Goal: Information Seeking & Learning: Learn about a topic

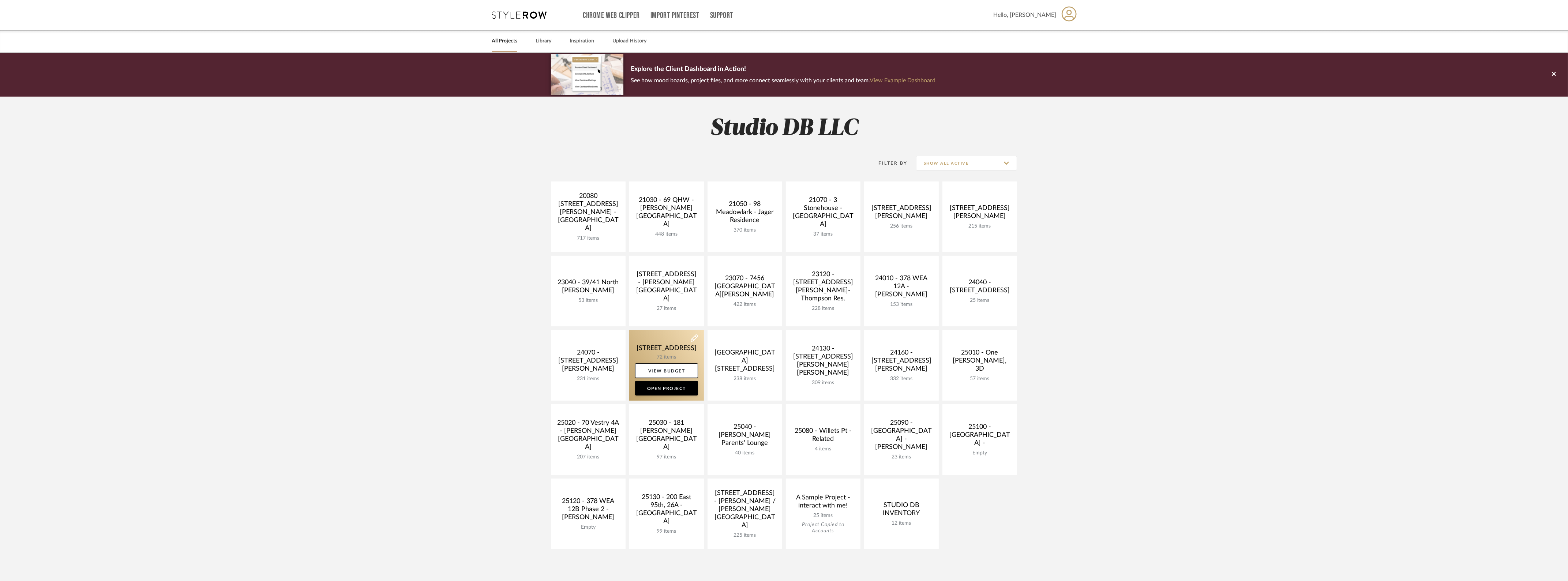
click at [676, 348] on link at bounding box center [666, 365] width 74 height 71
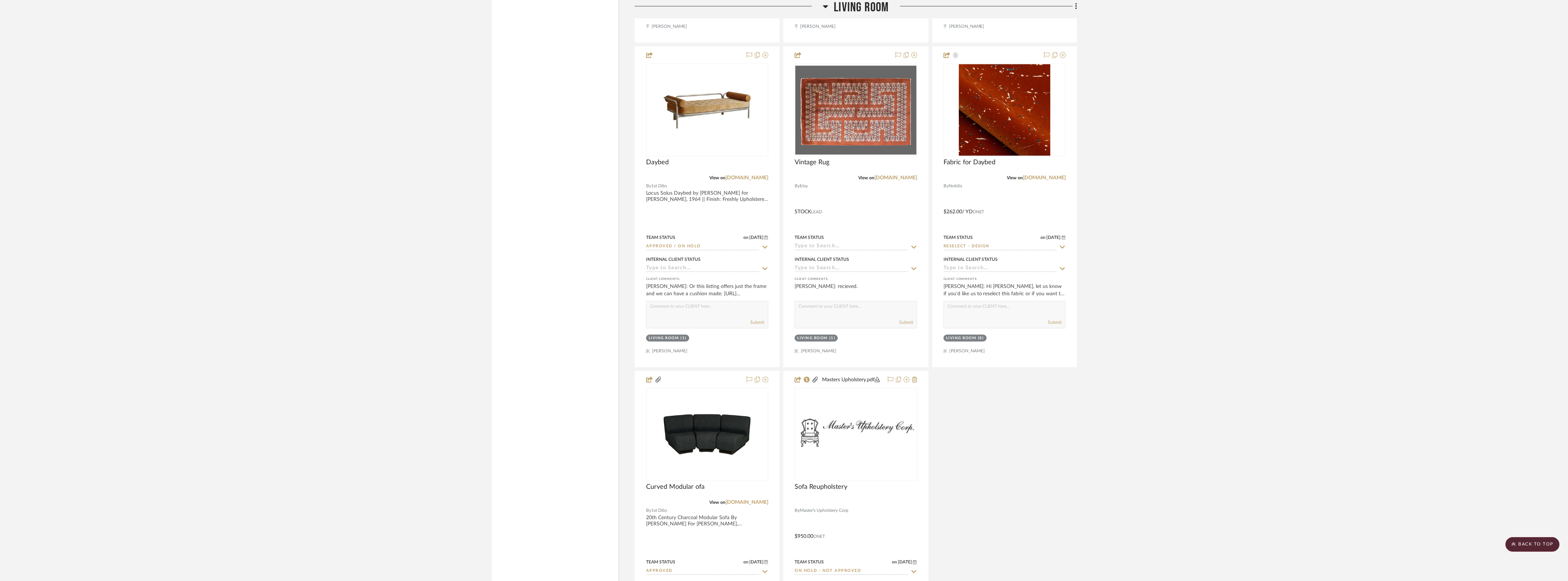
scroll to position [3385, 0]
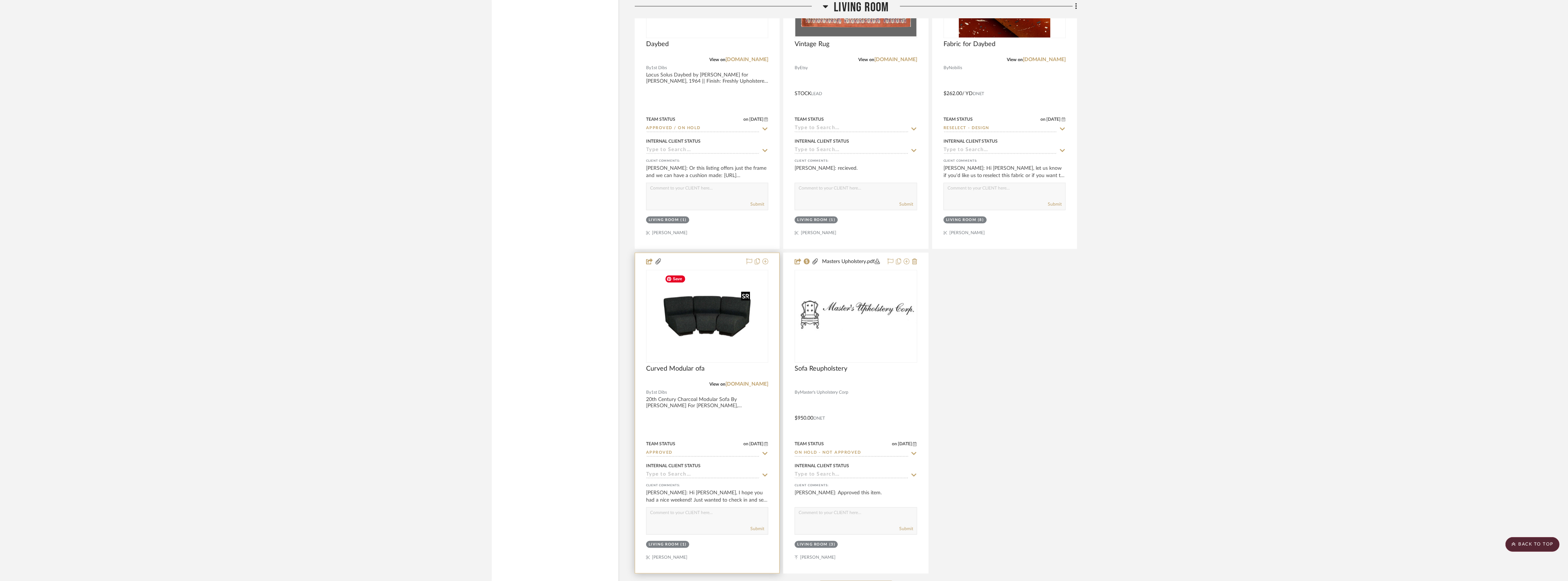
click at [744, 301] on img "0" at bounding box center [707, 316] width 92 height 92
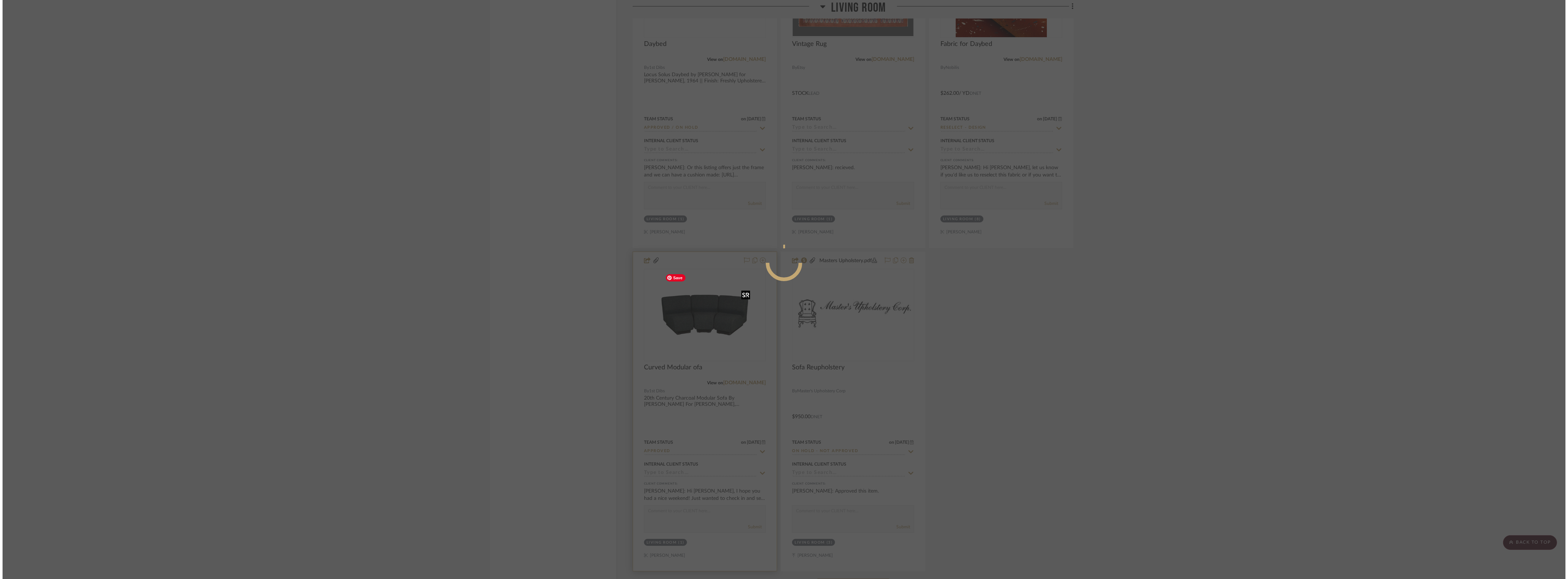
scroll to position [0, 0]
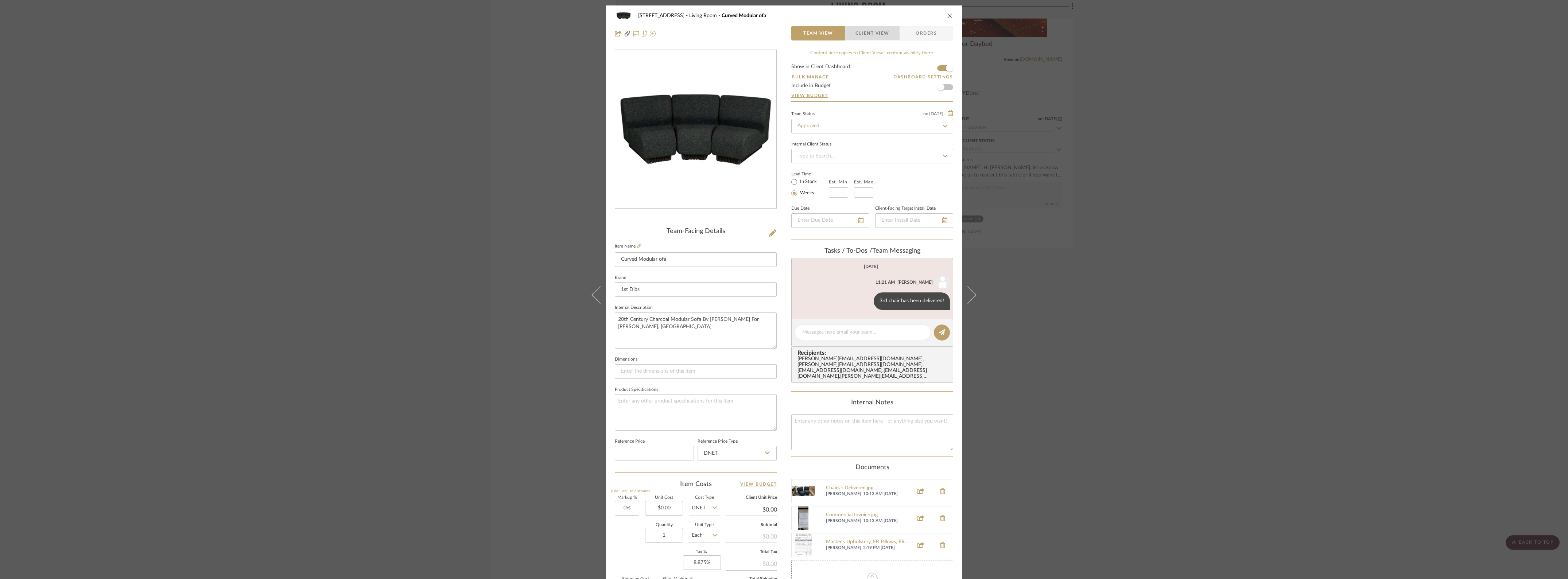
click at [880, 38] on span "Client View" at bounding box center [872, 33] width 33 height 15
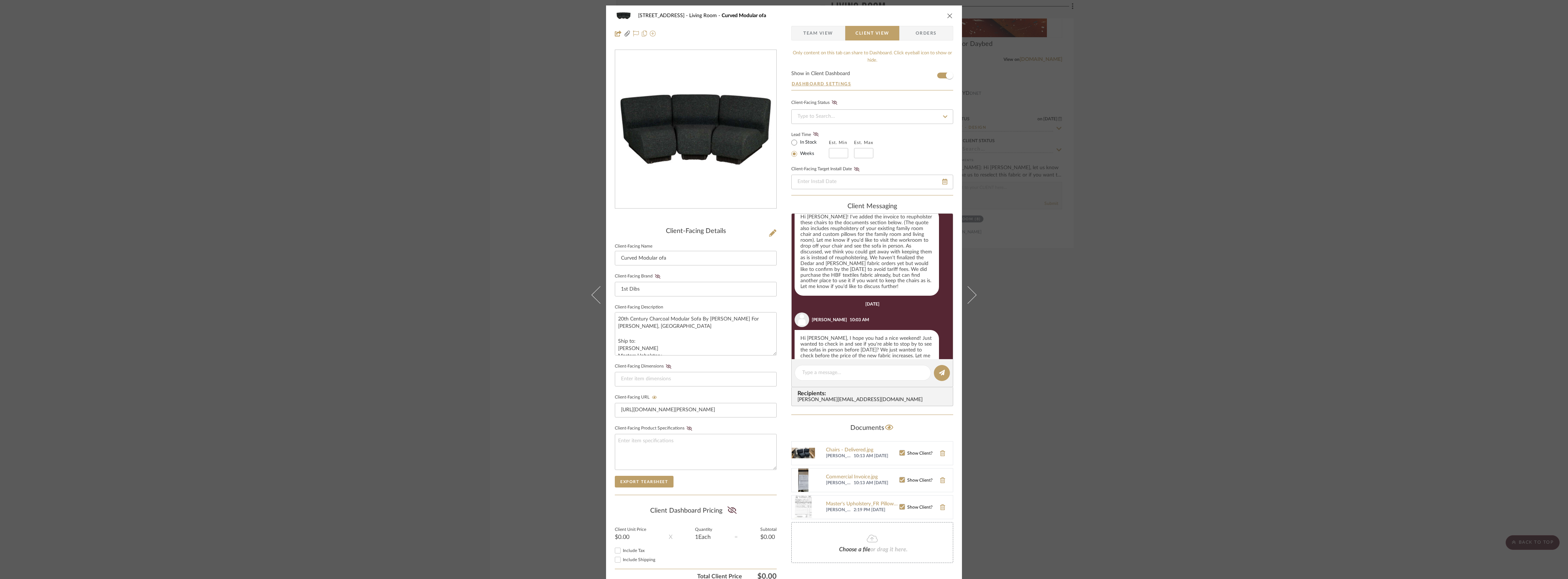
scroll to position [612, 0]
click at [853, 374] on textarea at bounding box center [863, 373] width 121 height 8
click at [811, 452] on img at bounding box center [803, 453] width 23 height 23
click at [801, 458] on img at bounding box center [803, 453] width 23 height 23
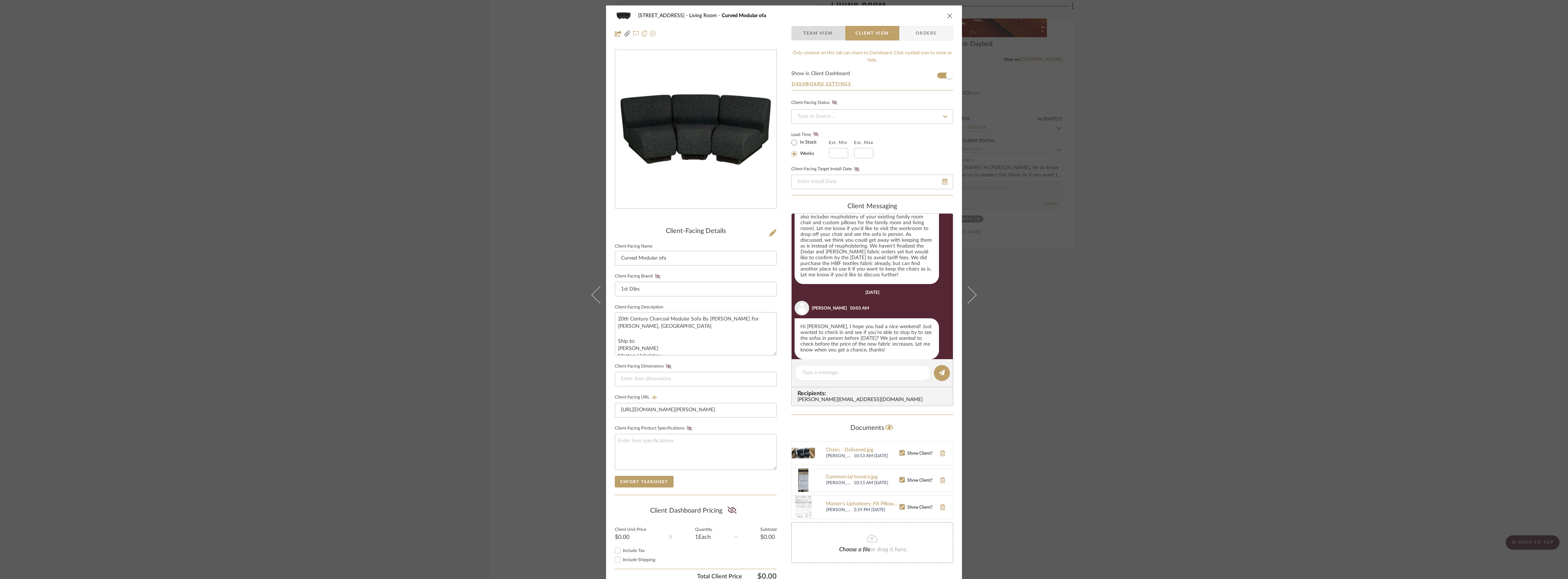
click at [811, 30] on span "Team View" at bounding box center [818, 33] width 30 height 15
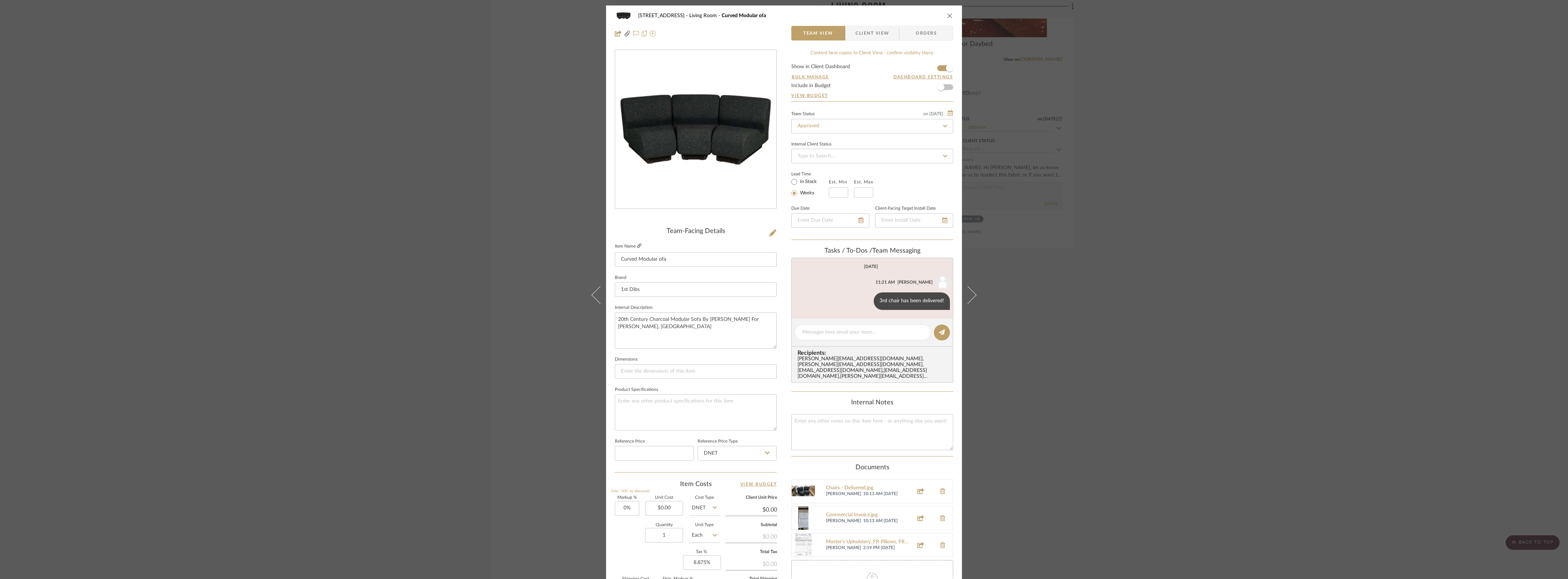
click at [637, 244] on link at bounding box center [639, 247] width 4 height 6
click at [1044, 223] on div "24080 - [STREET_ADDRESS] Living Room Curved Modular ofa Team View Client View O…" at bounding box center [784, 289] width 1568 height 579
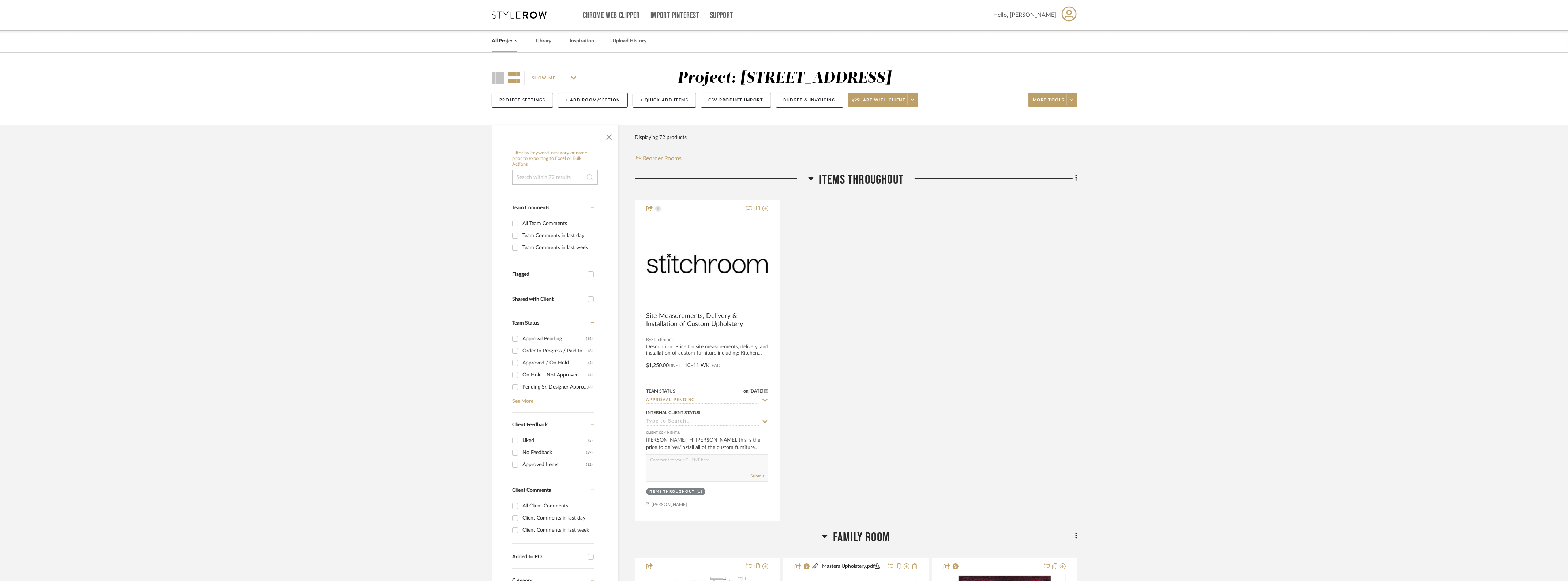
click at [511, 42] on link "All Projects" at bounding box center [504, 41] width 26 height 10
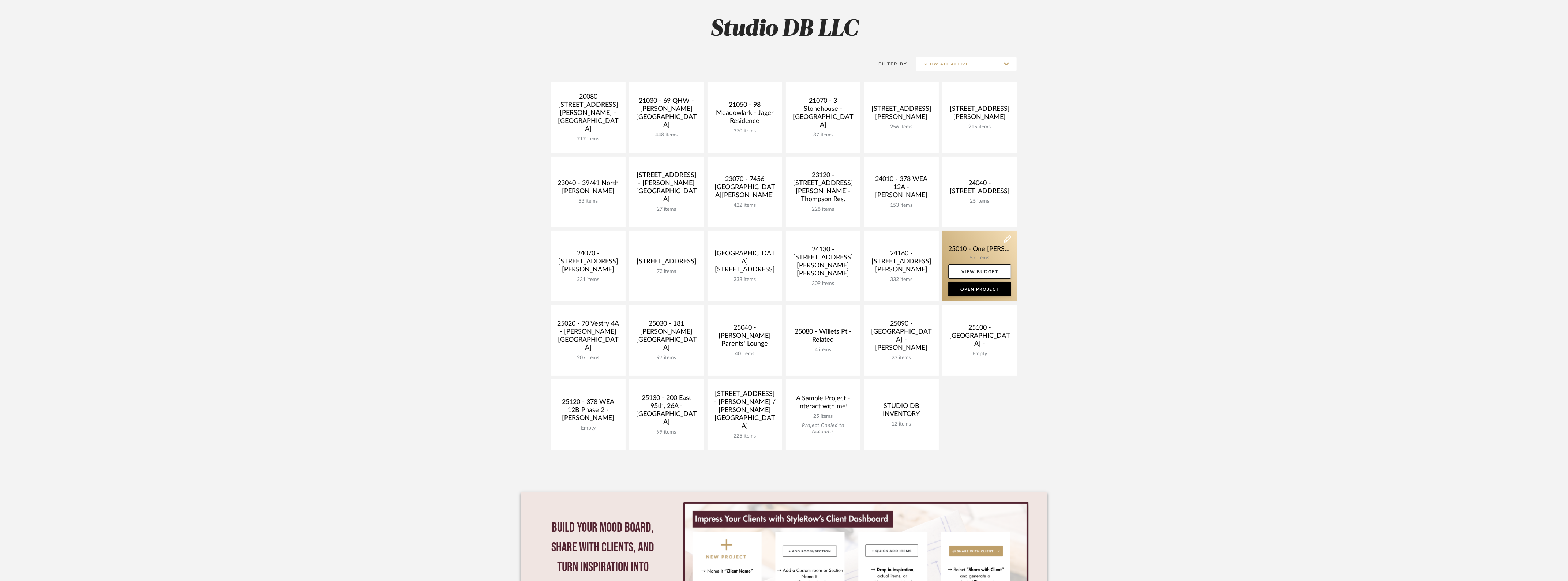
scroll to position [21, 0]
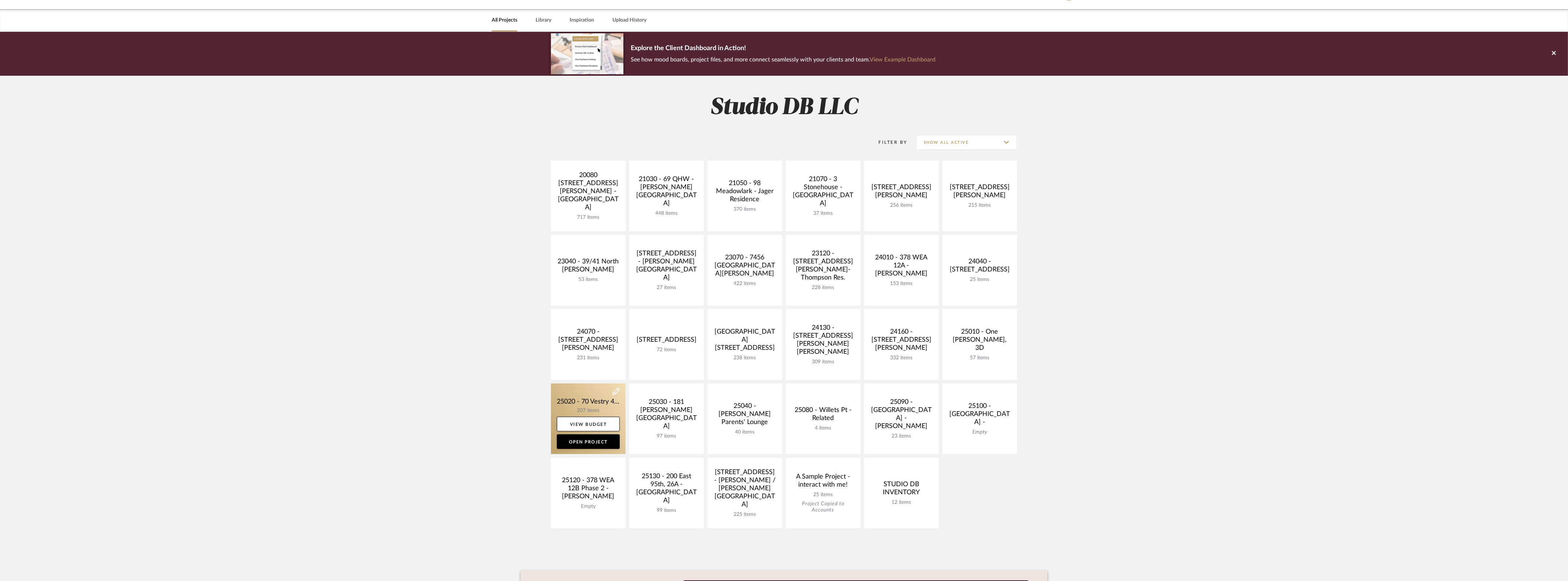
click at [604, 403] on link at bounding box center [588, 419] width 74 height 71
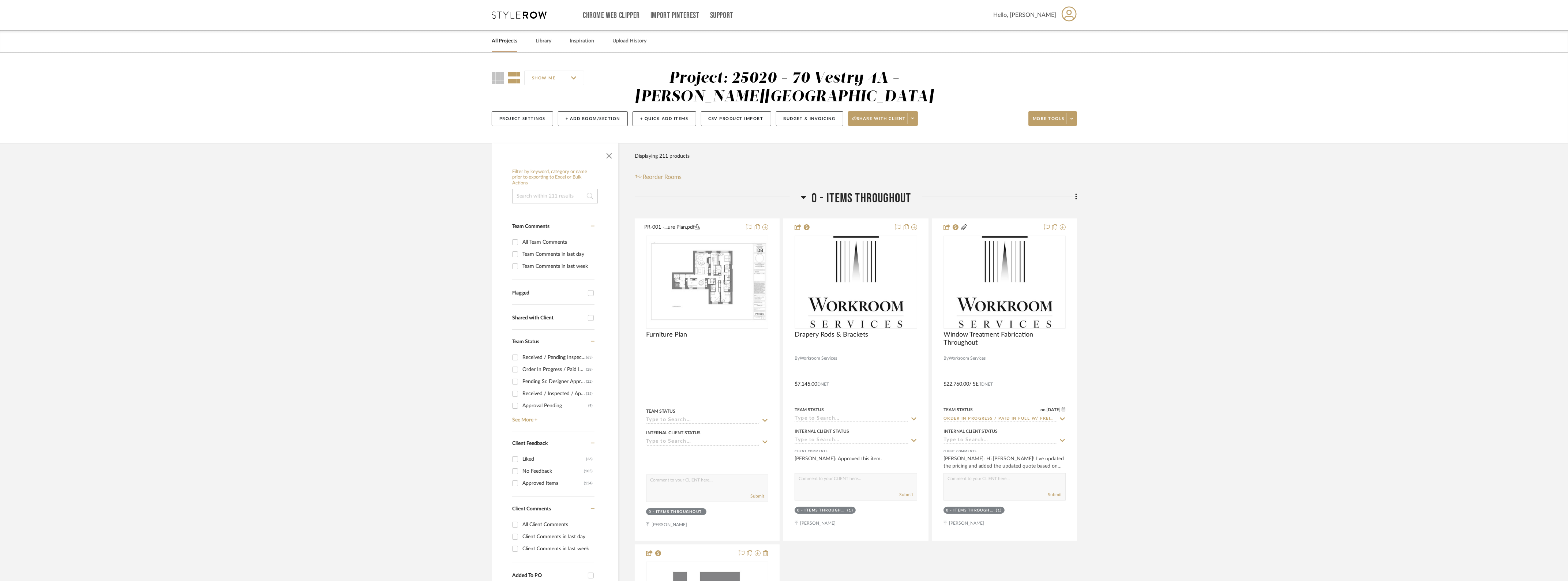
click at [520, 243] on input "All Team Comments" at bounding box center [515, 242] width 12 height 12
checkbox input "true"
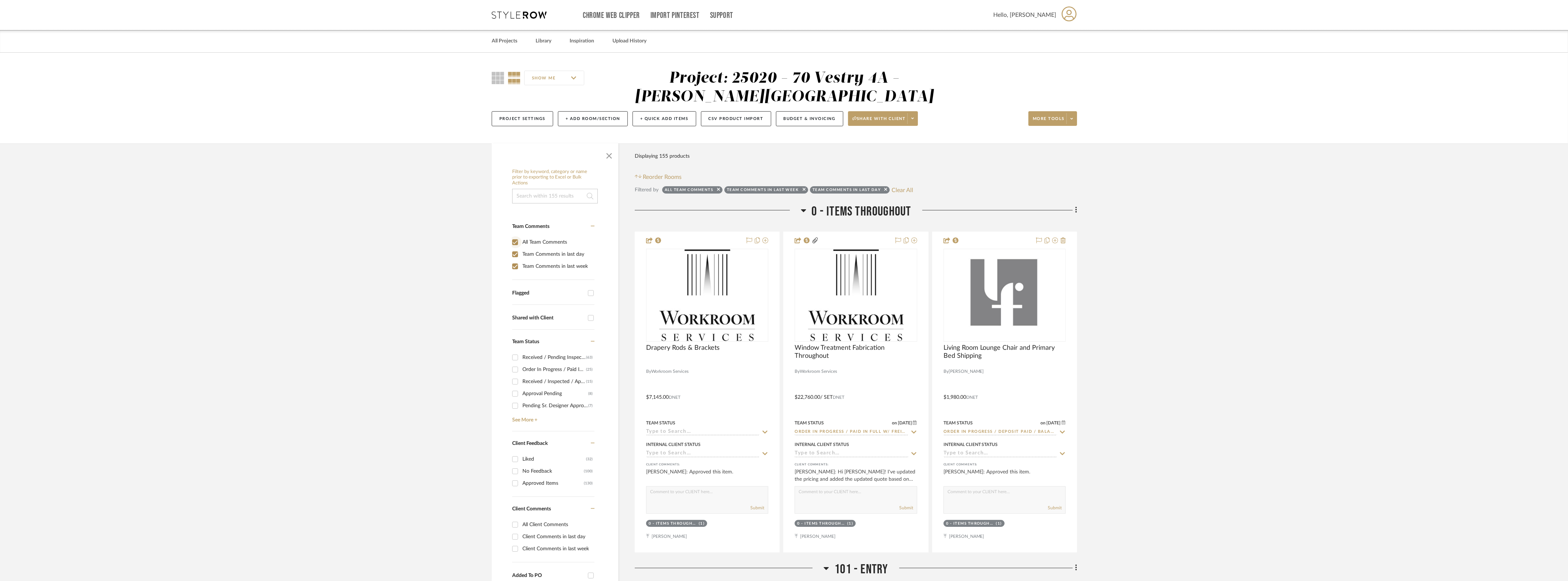
click at [518, 241] on input "All Team Comments" at bounding box center [515, 242] width 12 height 12
checkbox input "false"
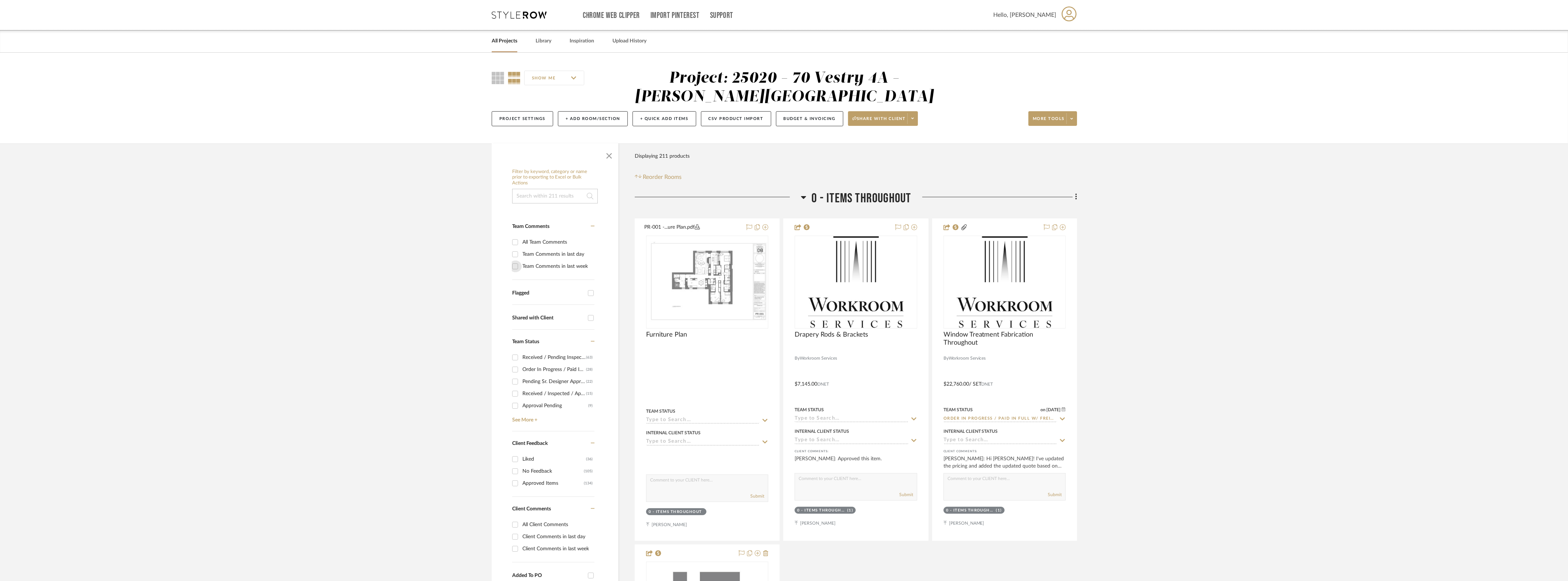
click at [513, 268] on input "Team Comments in last week" at bounding box center [515, 266] width 12 height 12
checkbox input "true"
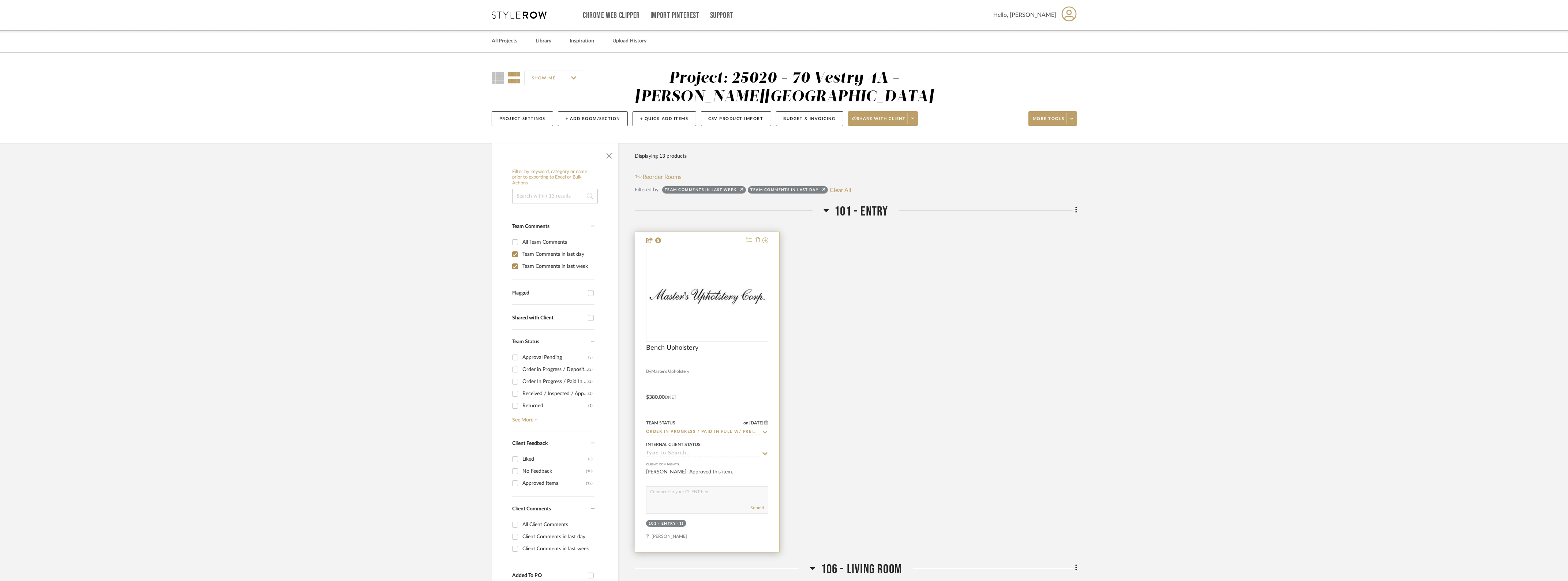
click at [725, 295] on img "0" at bounding box center [707, 295] width 121 height 18
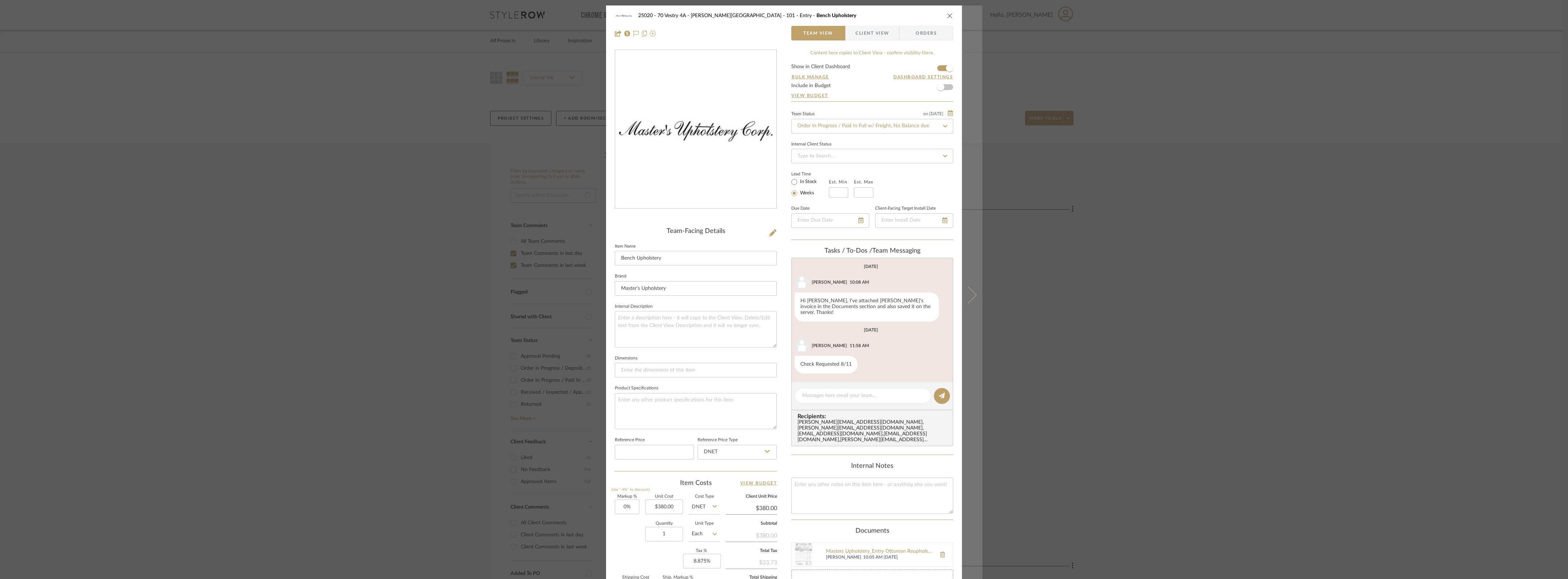
click at [970, 292] on icon at bounding box center [968, 295] width 18 height 18
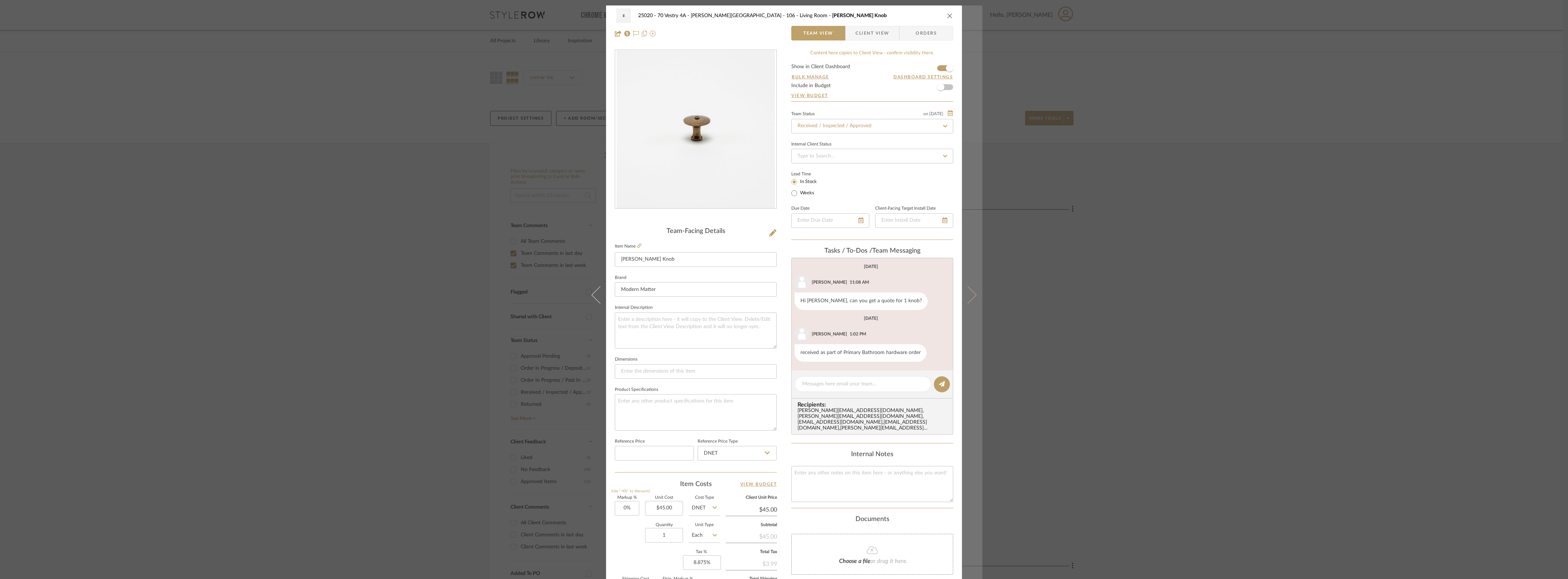
click at [973, 294] on icon at bounding box center [968, 295] width 18 height 18
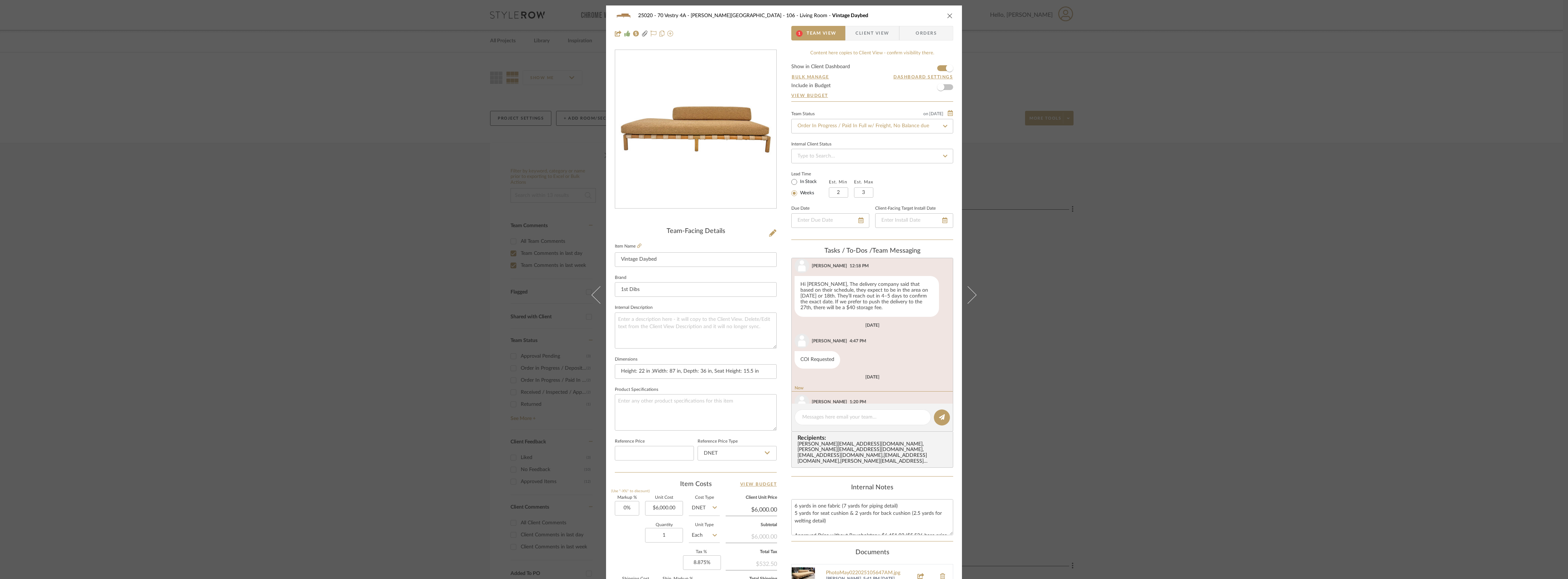
scroll to position [1024, 0]
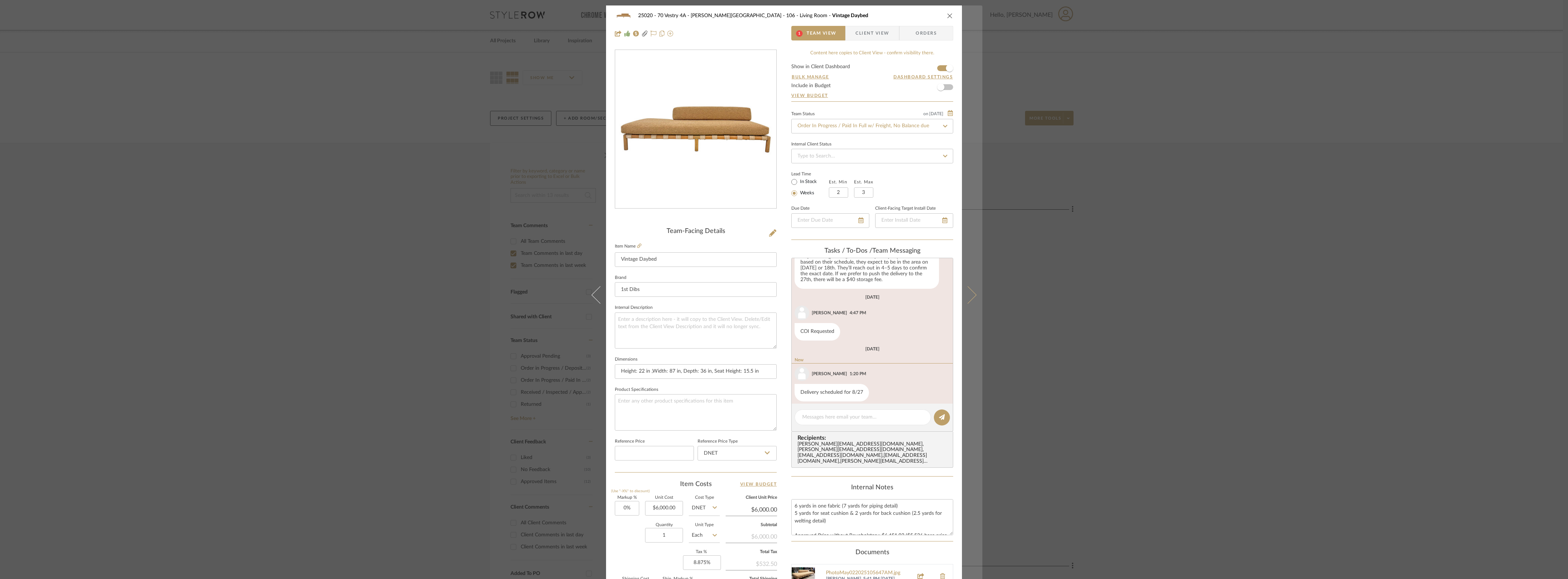
click at [978, 293] on button at bounding box center [972, 295] width 21 height 579
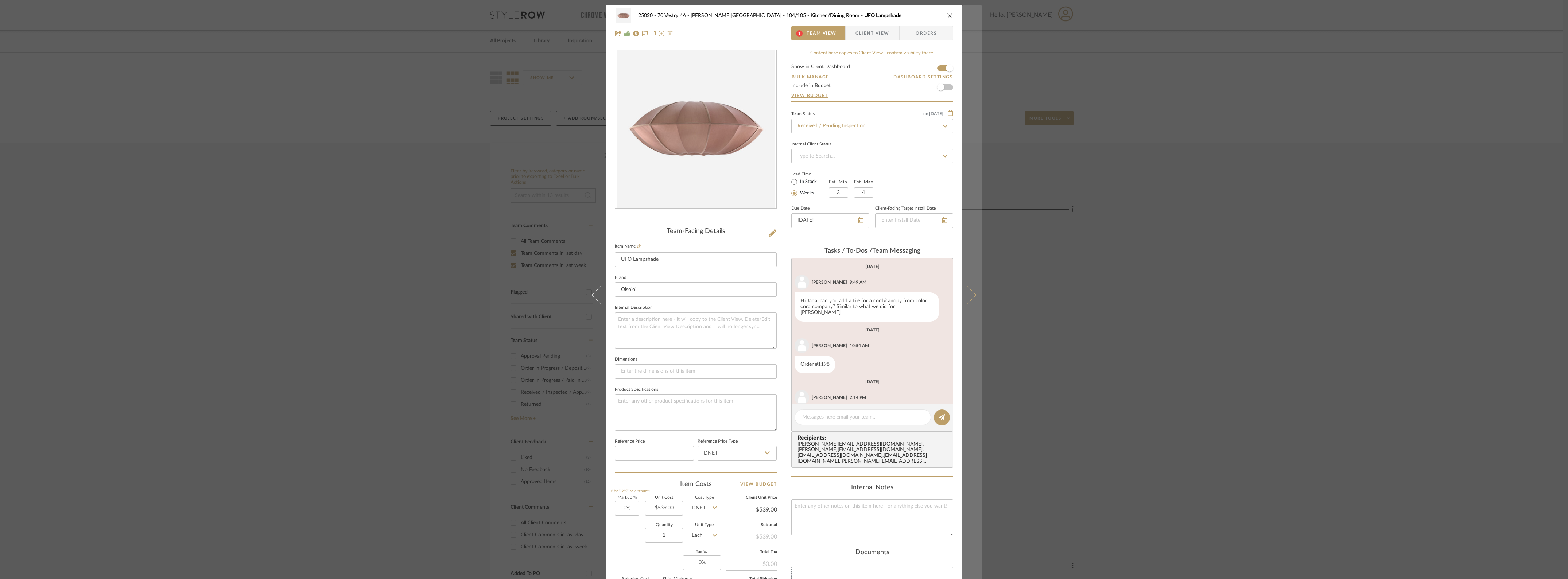
scroll to position [86, 0]
click at [971, 294] on icon at bounding box center [968, 295] width 18 height 18
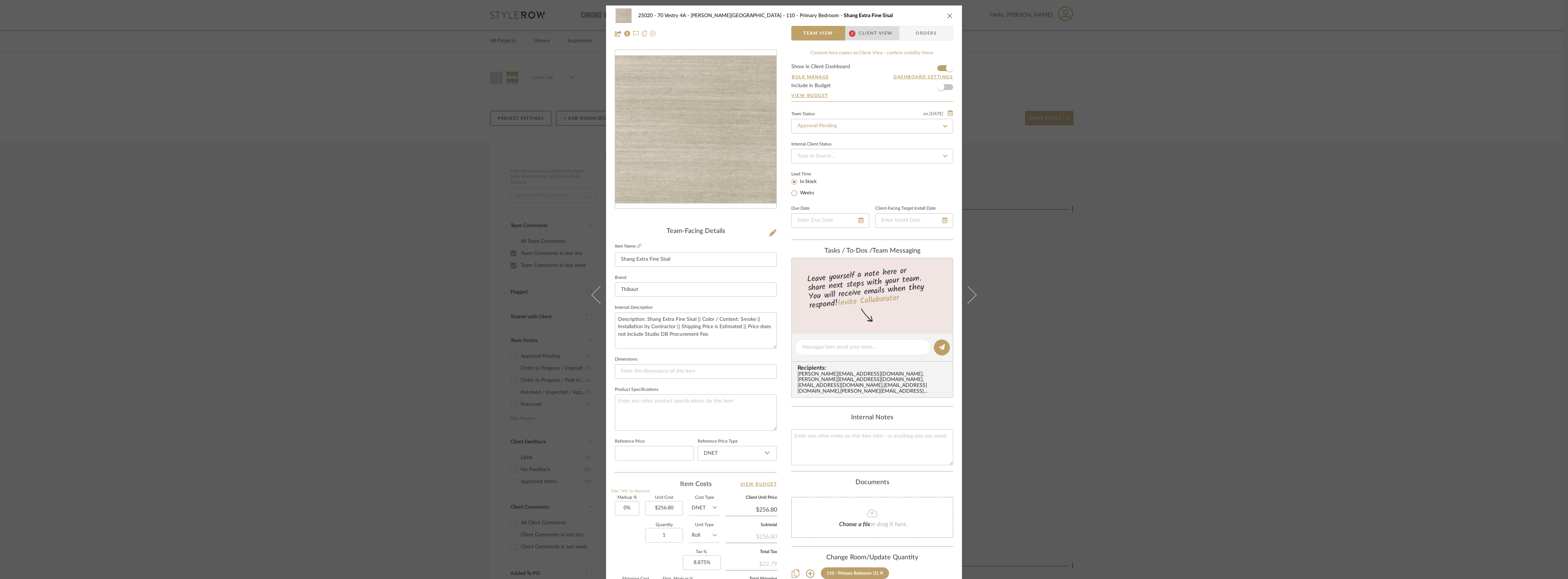
click at [870, 32] on span "Client View" at bounding box center [875, 33] width 33 height 15
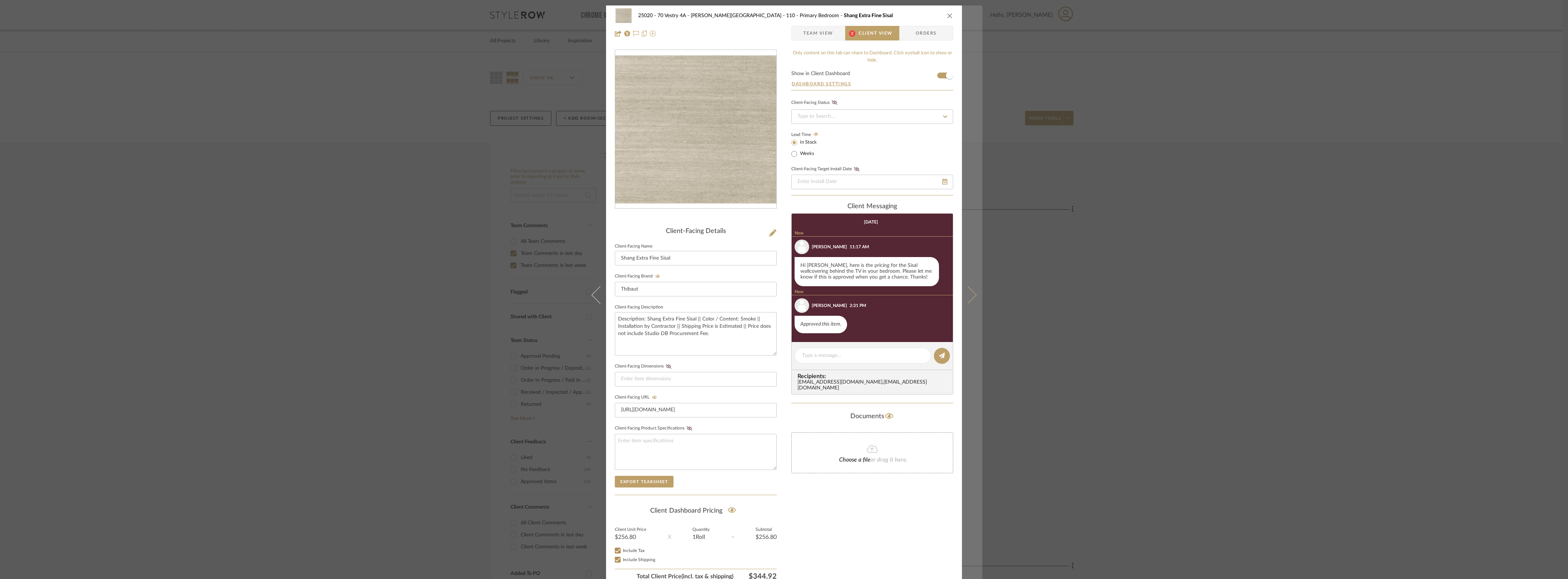
click at [978, 290] on button at bounding box center [972, 295] width 21 height 579
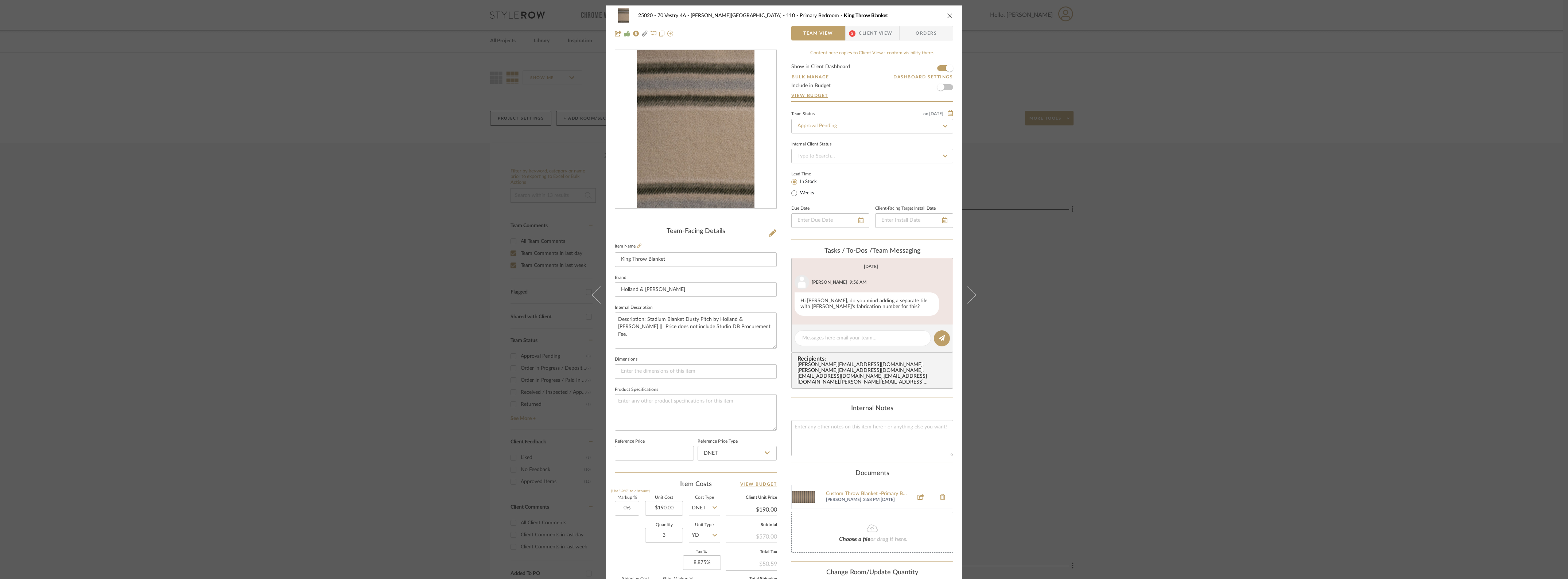
click at [877, 35] on span "Client View" at bounding box center [875, 33] width 33 height 15
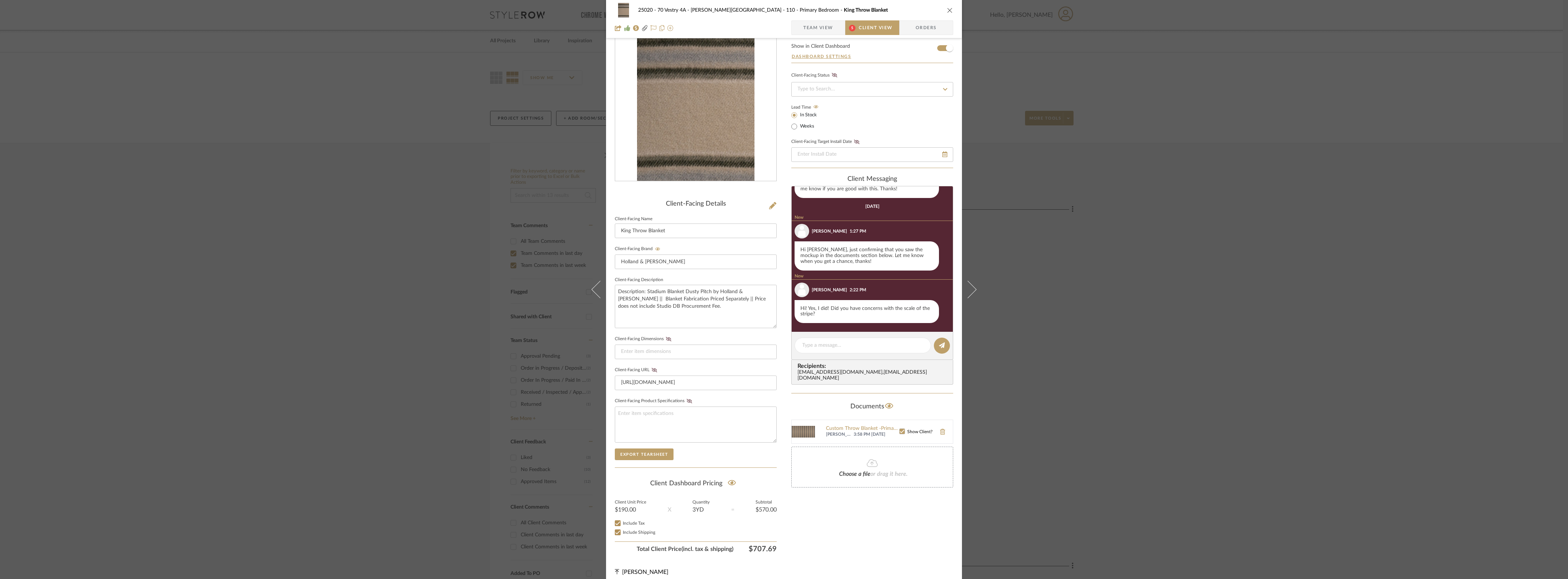
scroll to position [33, 0]
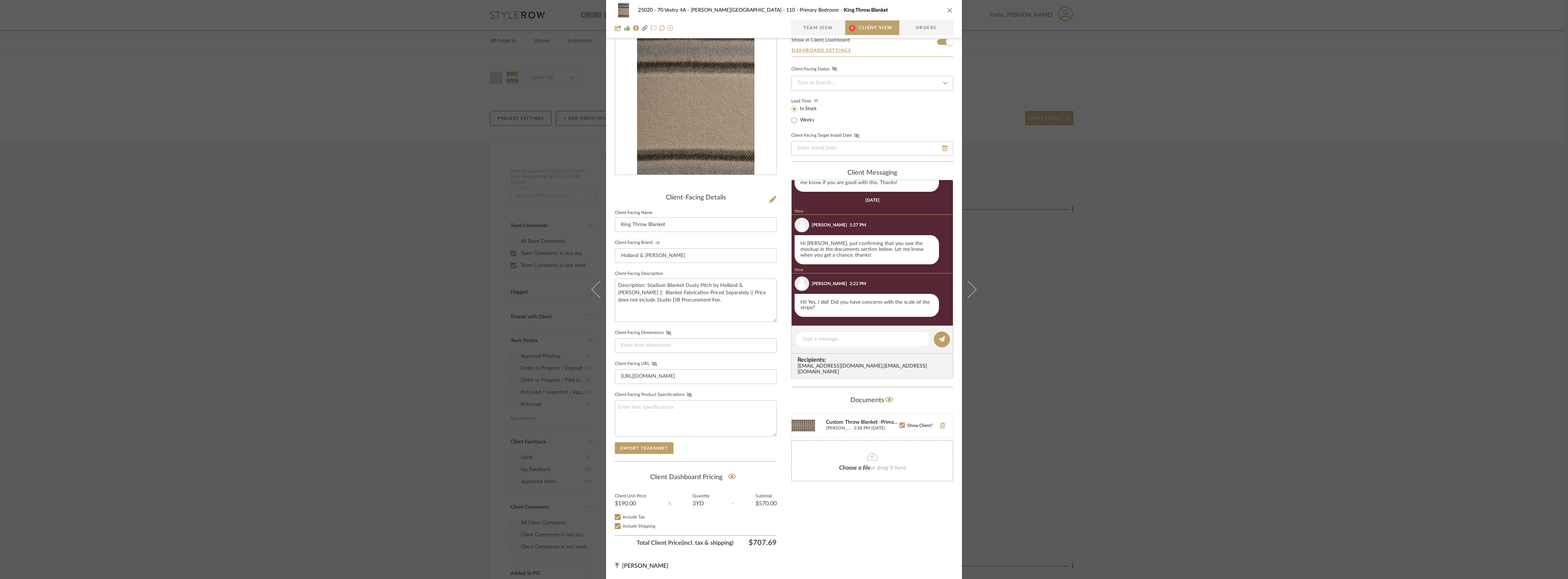
click at [844, 420] on div "Custom Throw Blanket -Primary Bedroom.pdf" at bounding box center [863, 423] width 73 height 6
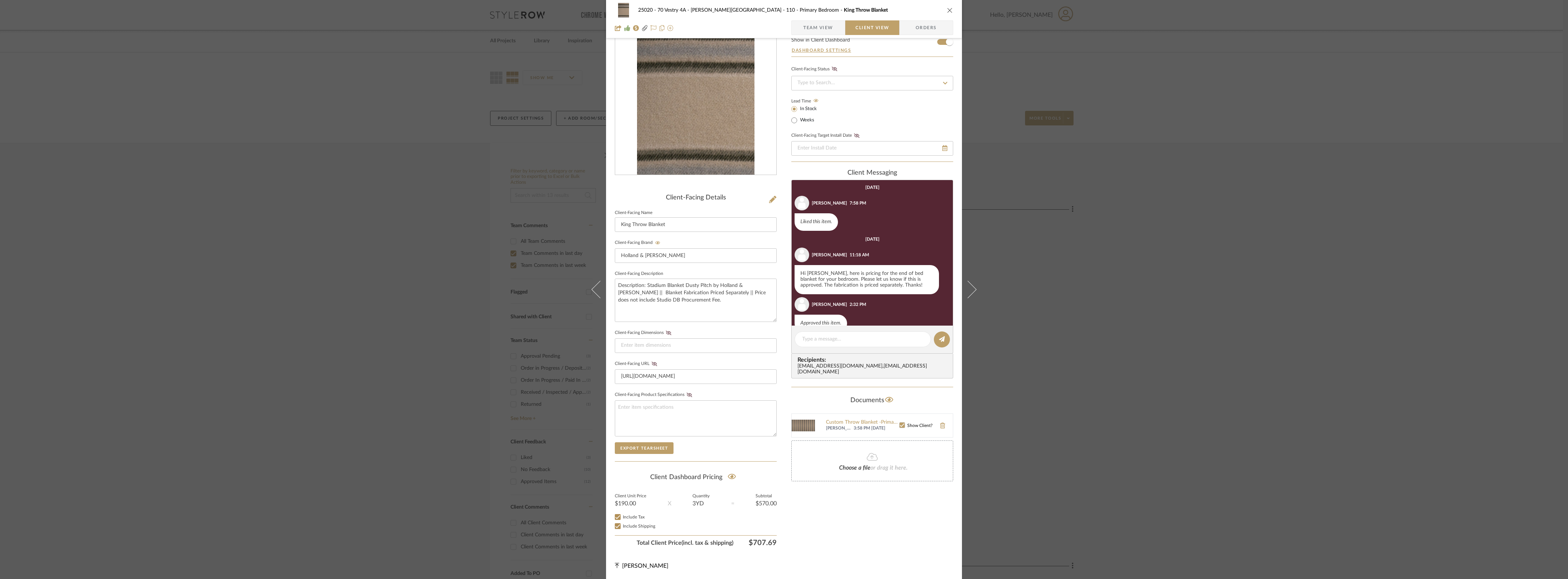
scroll to position [0, 0]
click at [967, 285] on icon at bounding box center [968, 289] width 18 height 18
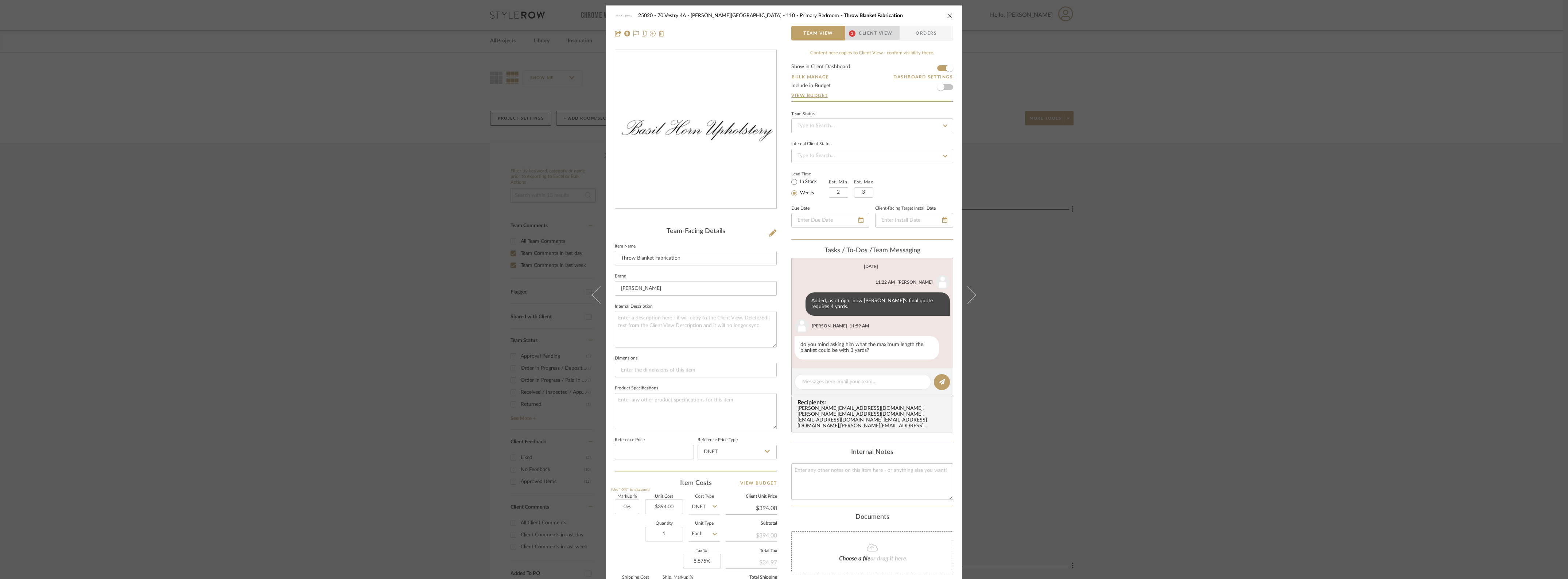
click at [869, 28] on span "Client View" at bounding box center [875, 33] width 33 height 15
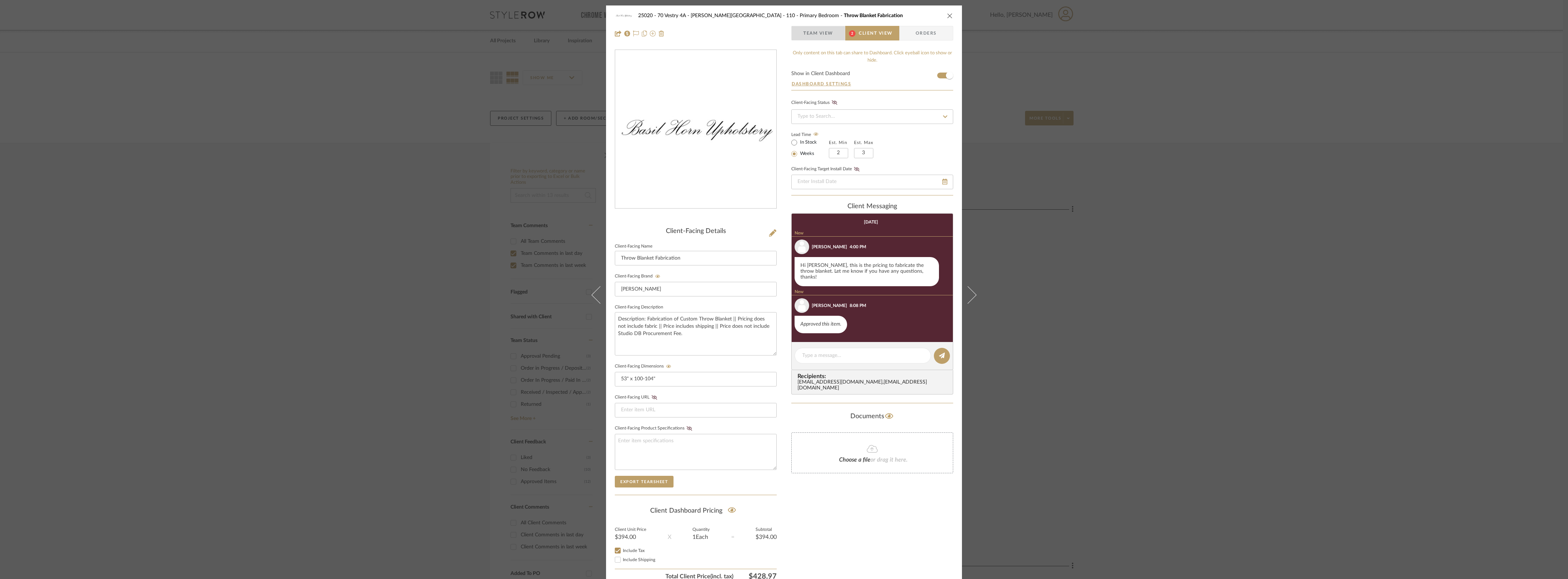
click at [824, 31] on span "Team View" at bounding box center [818, 33] width 30 height 15
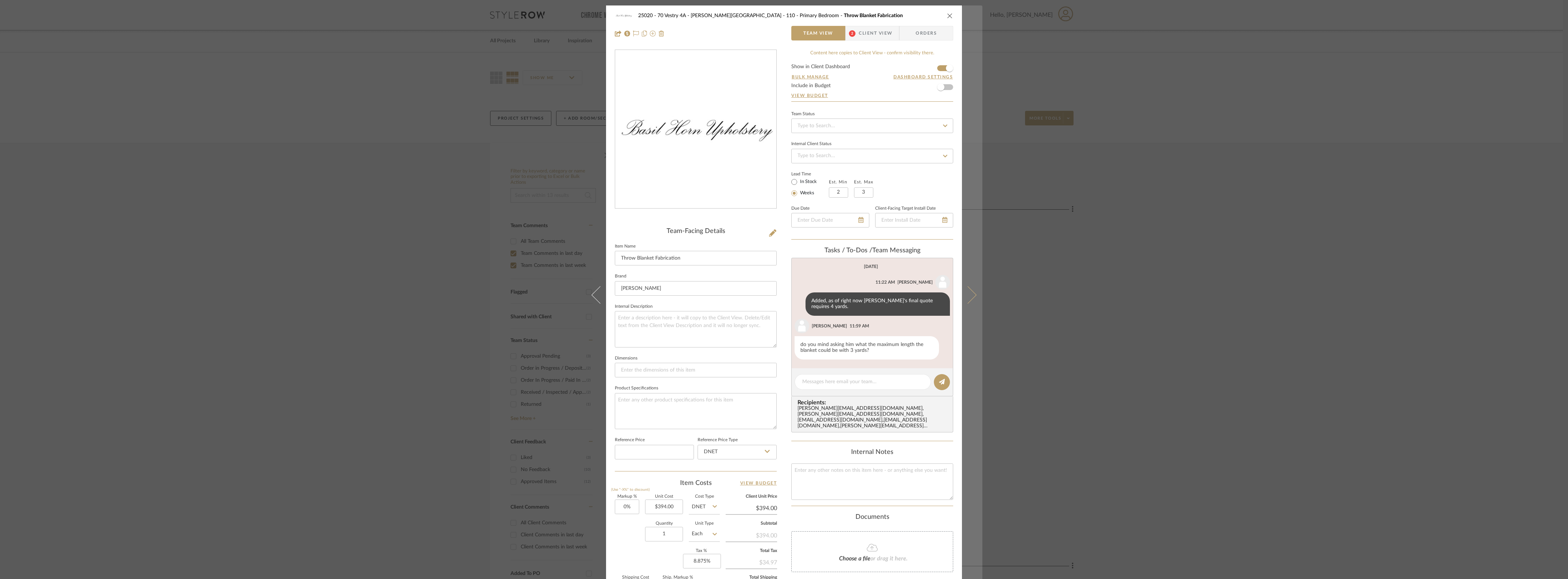
click at [961, 298] on icon at bounding box center [968, 295] width 18 height 18
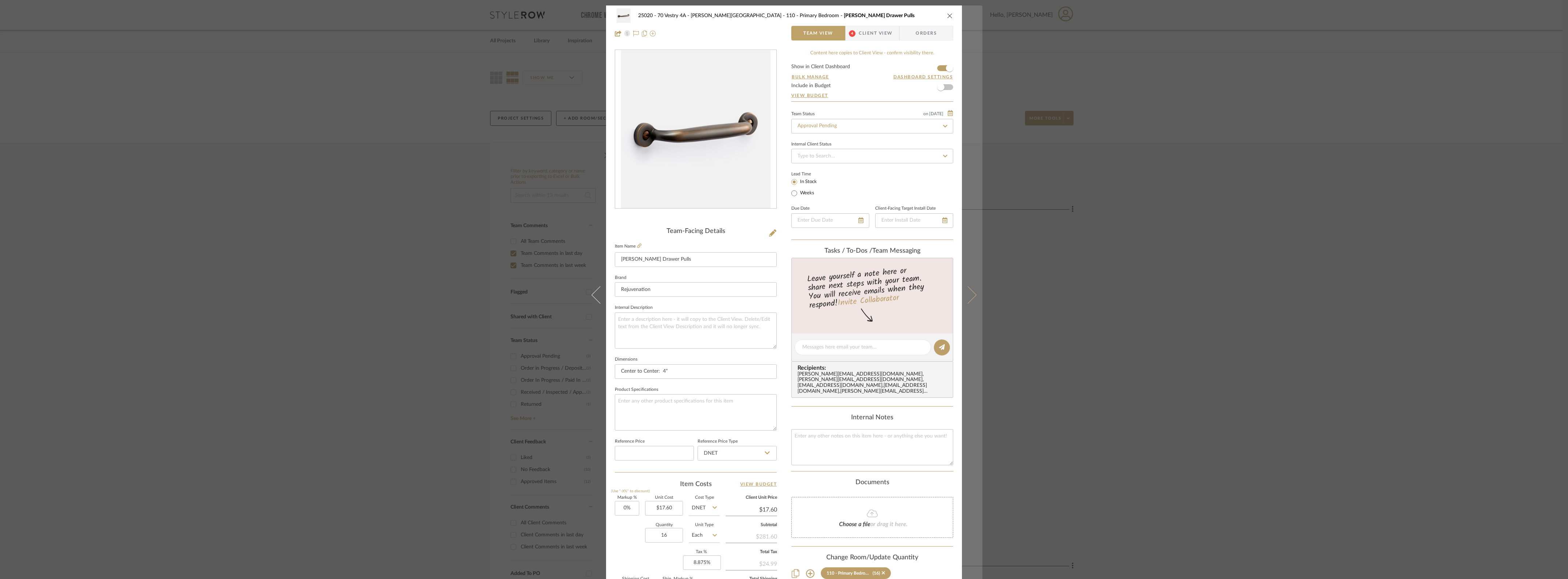
click at [978, 292] on button at bounding box center [972, 295] width 21 height 579
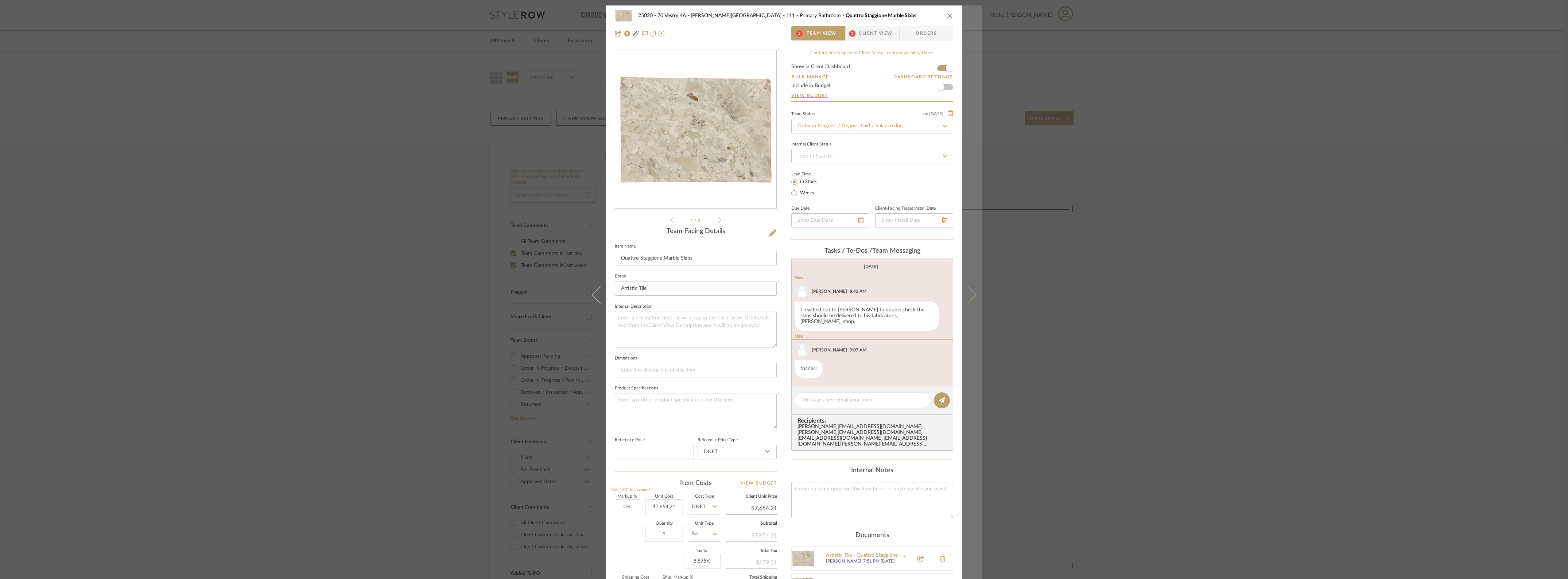
click at [968, 298] on icon at bounding box center [968, 295] width 18 height 18
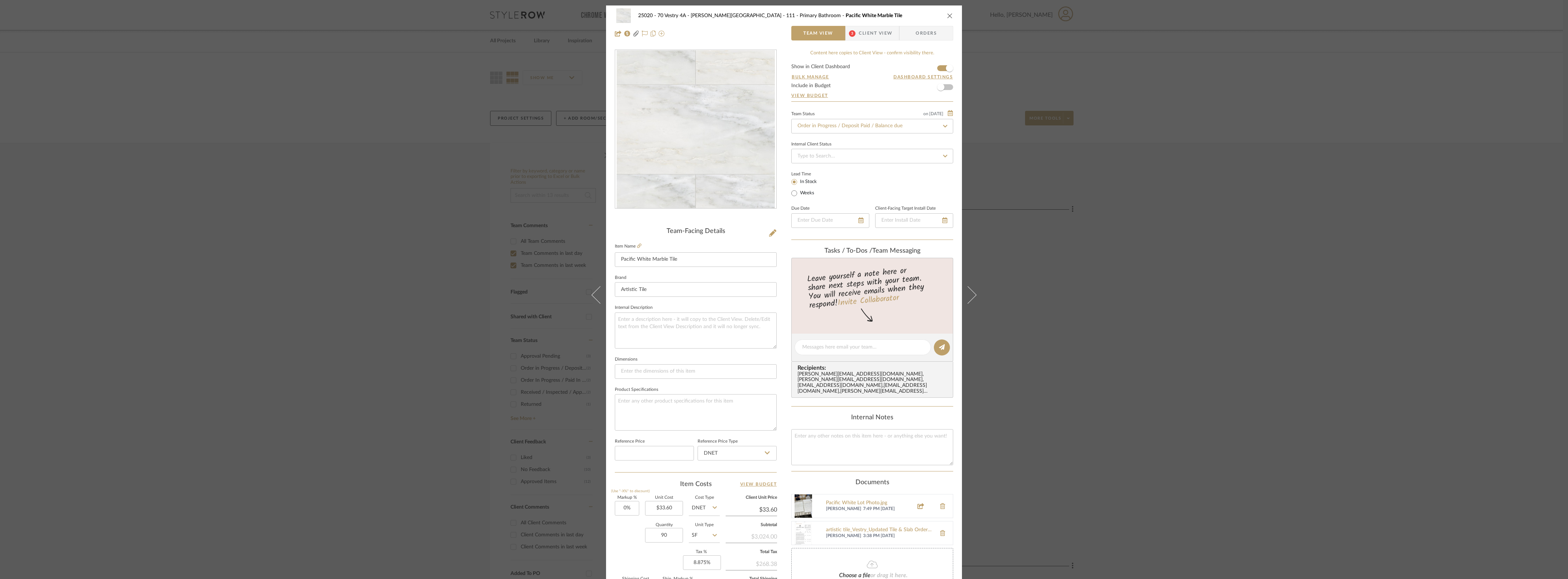
click at [968, 298] on icon at bounding box center [968, 295] width 18 height 18
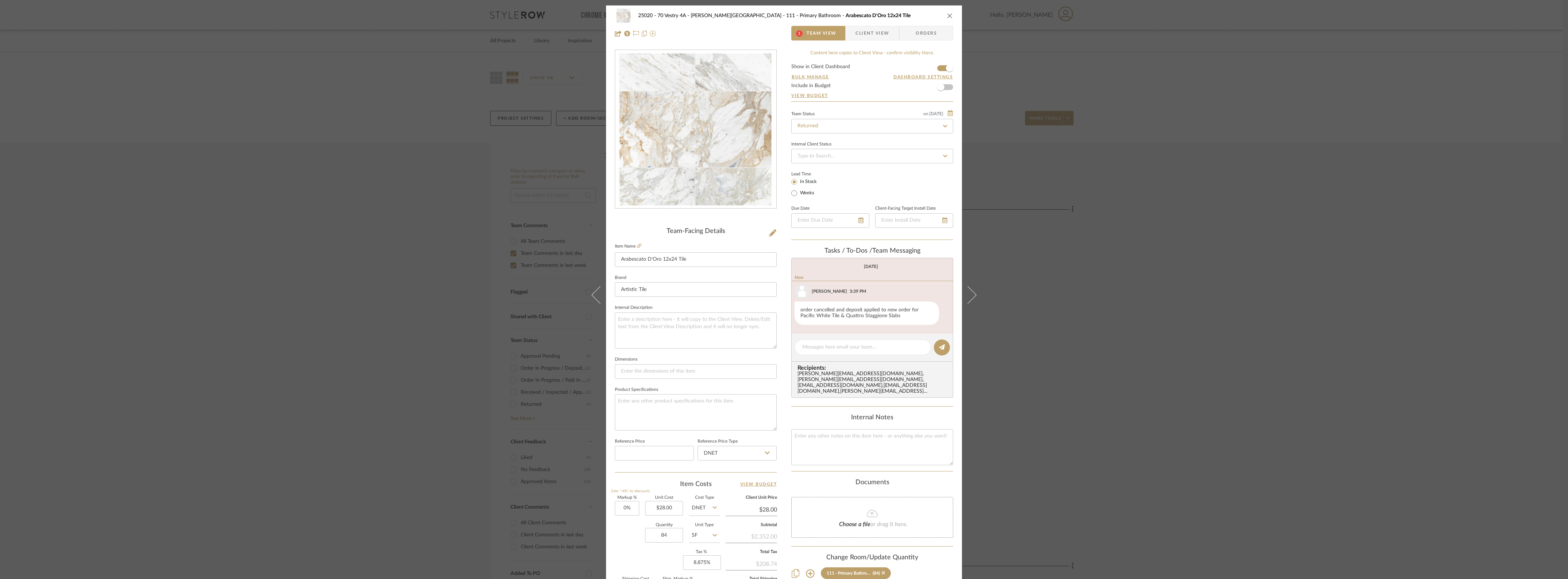
click at [968, 298] on icon at bounding box center [968, 295] width 18 height 18
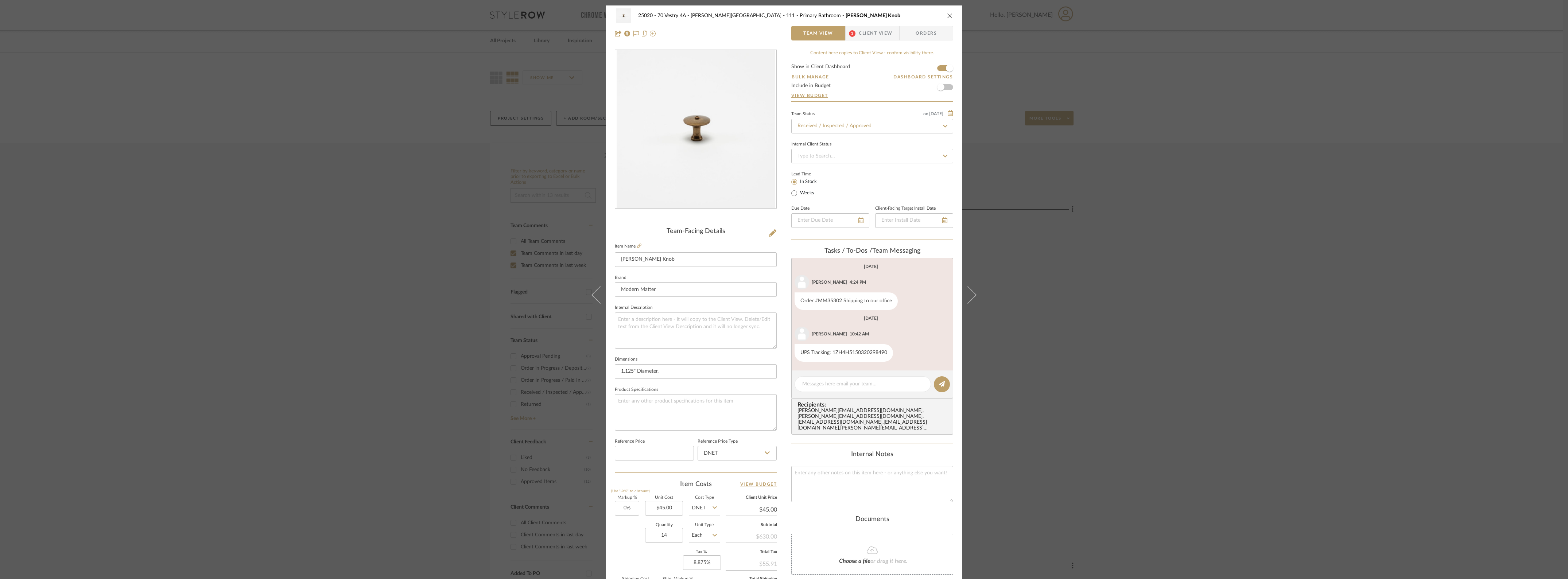
click at [968, 298] on icon at bounding box center [968, 295] width 18 height 18
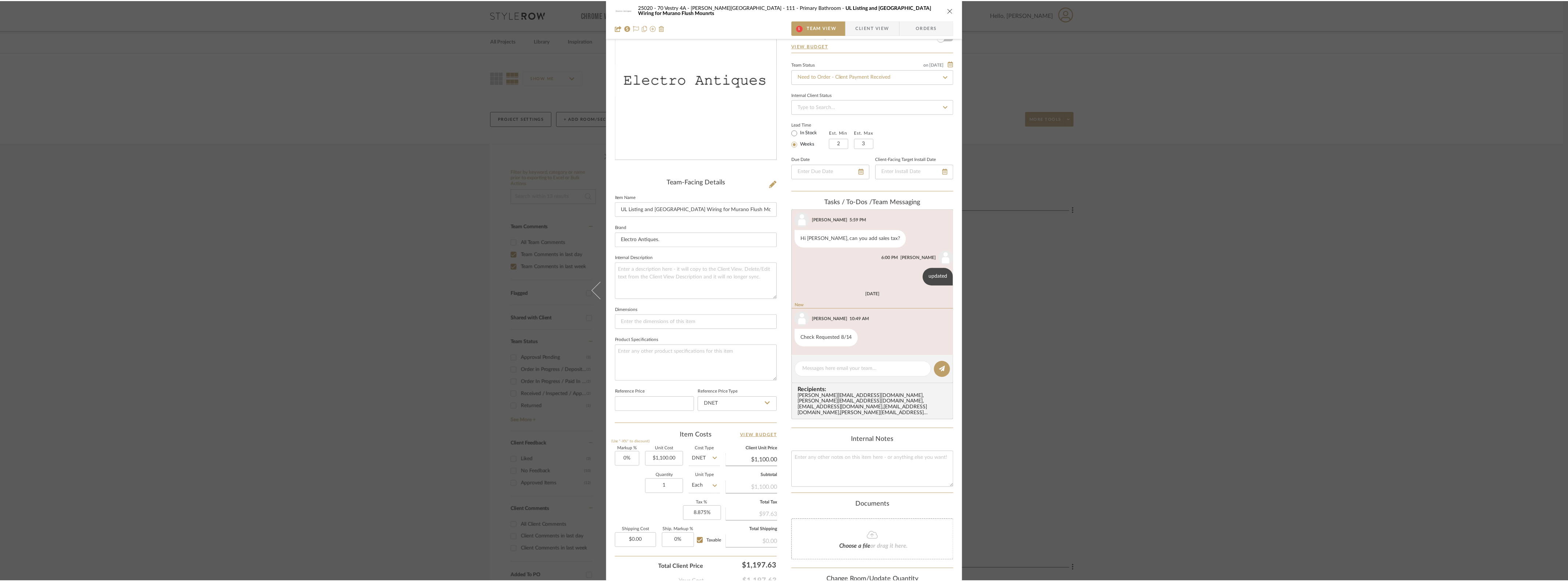
scroll to position [106, 0]
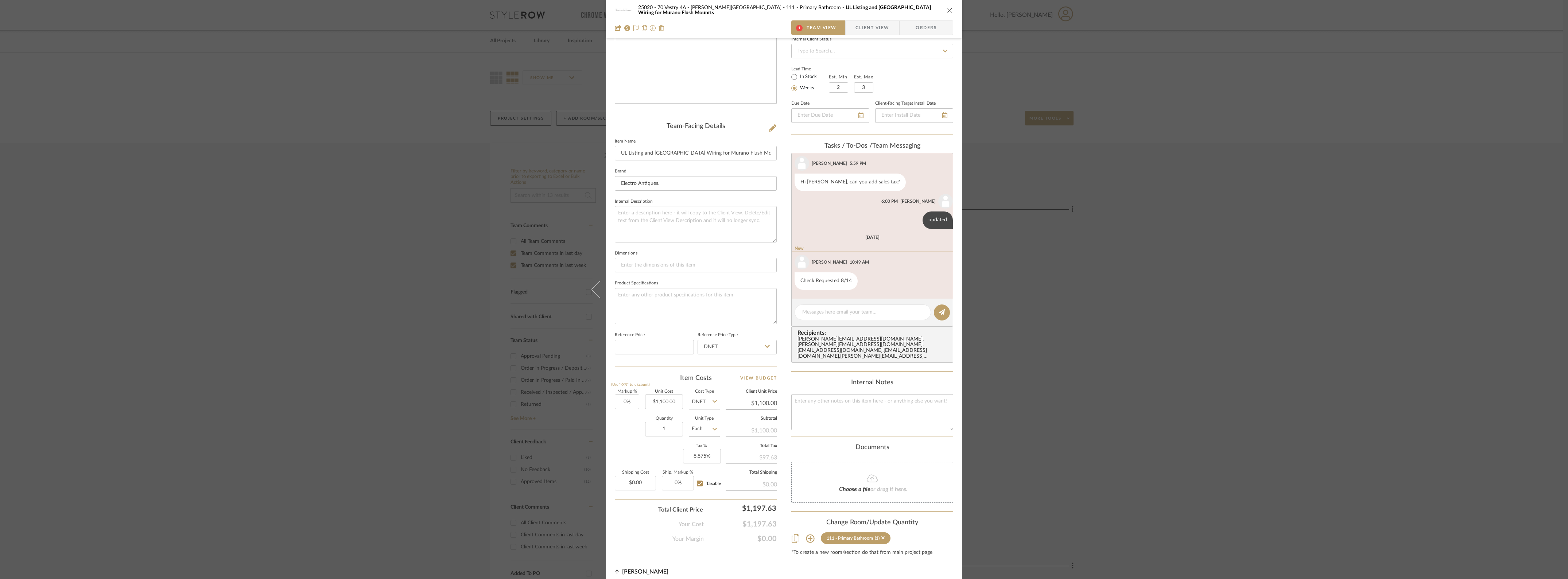
click at [1048, 296] on div "25020 - 70 Vestry 4A - [PERSON_NAME][GEOGRAPHIC_DATA] 111 - Primary Bathroom UL…" at bounding box center [784, 289] width 1568 height 579
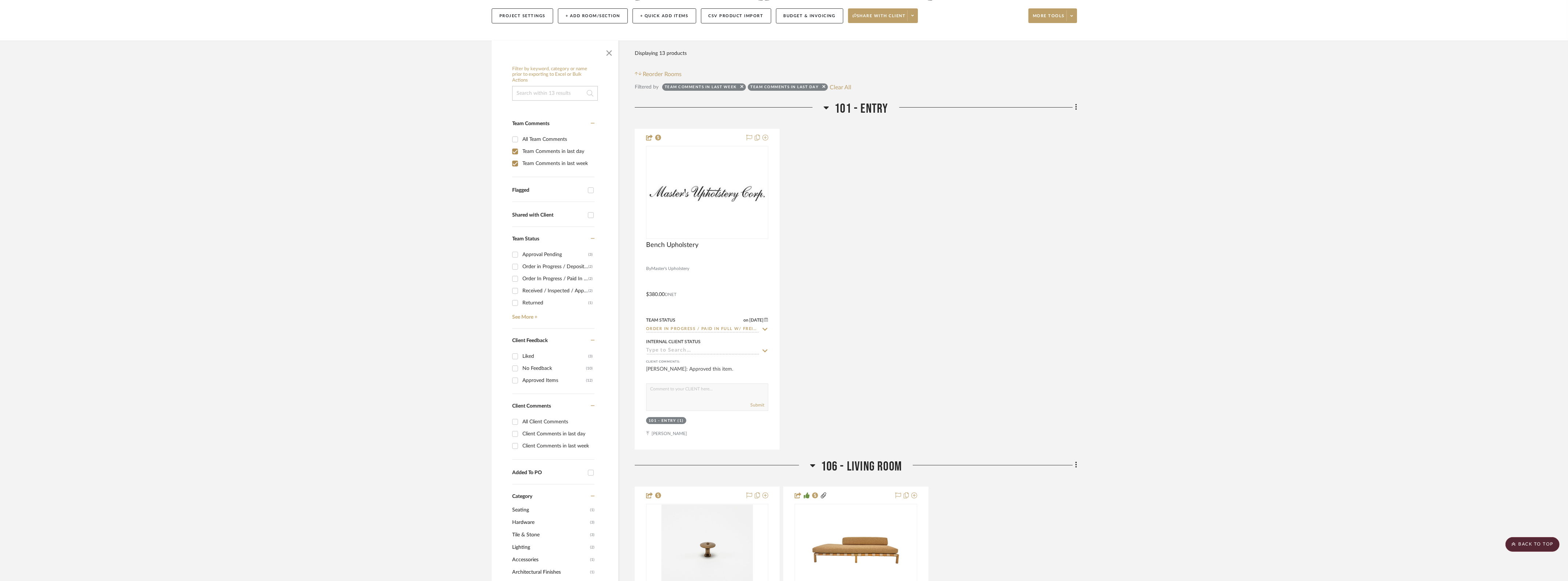
scroll to position [0, 0]
